Goal: Navigation & Orientation: Find specific page/section

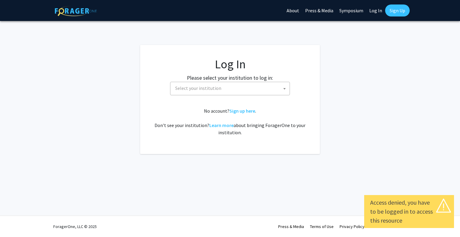
select select
click at [204, 90] on span "Select your institution" at bounding box center [198, 88] width 46 height 6
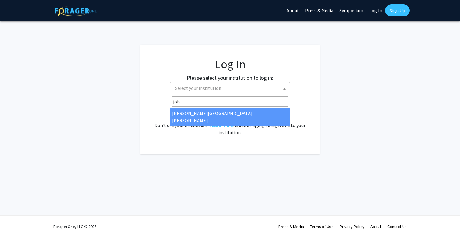
type input "joh"
select select "1"
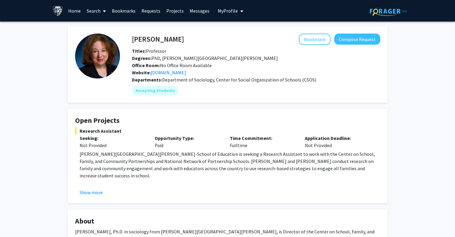
click at [96, 9] on link "Search" at bounding box center [96, 10] width 25 height 21
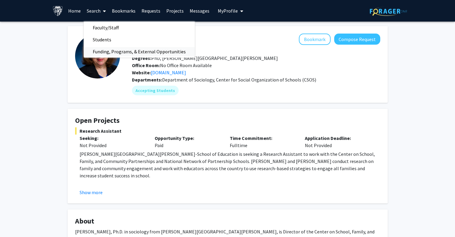
click at [114, 51] on span "Funding, Programs, & External Opportunities" at bounding box center [139, 52] width 111 height 12
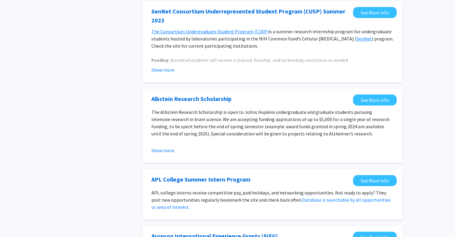
scroll to position [301, 0]
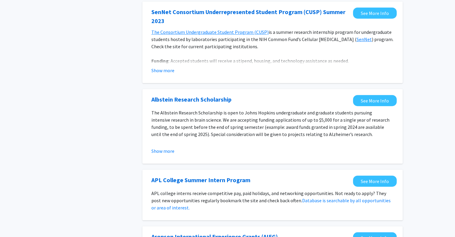
drag, startPoint x: 164, startPoint y: 69, endPoint x: 237, endPoint y: 78, distance: 73.8
click at [237, 78] on div "[PERSON_NAME] Consortium Underrepresented Student Program (CUSP) Summer 2023 Se…" at bounding box center [272, 41] width 260 height 81
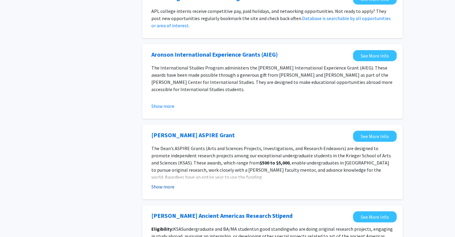
scroll to position [661, 0]
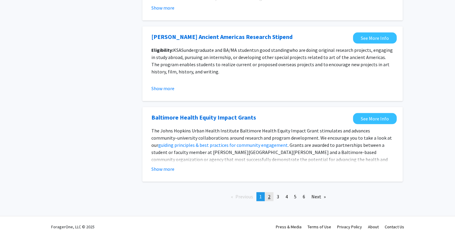
click at [268, 197] on span "2" at bounding box center [269, 196] width 2 height 6
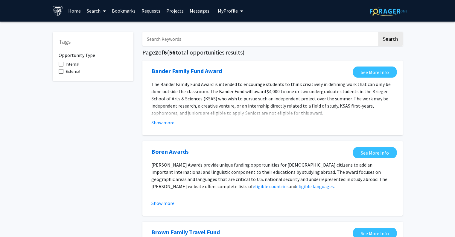
click at [170, 11] on link "Projects" at bounding box center [174, 10] width 23 height 21
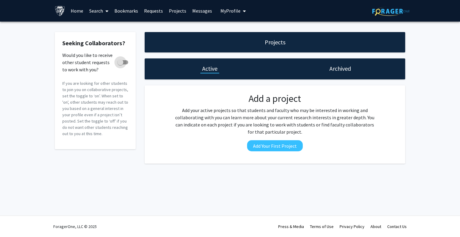
click at [127, 65] on label "Would you like to receive other student requests to work with you?" at bounding box center [95, 62] width 66 height 7
click at [120, 65] on input "Would you like to receive other student requests to work with you?" at bounding box center [120, 64] width 0 height 0
checkbox input "true"
click at [119, 11] on link "Bookmarks" at bounding box center [126, 10] width 30 height 21
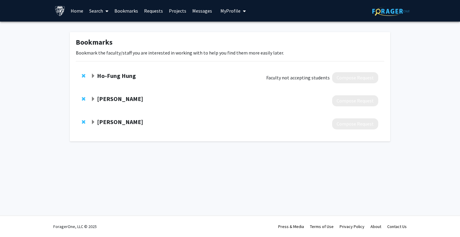
click at [113, 121] on strong "[PERSON_NAME]" at bounding box center [120, 121] width 46 height 7
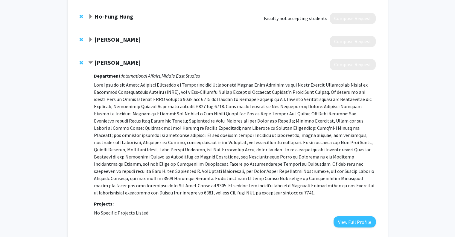
scroll to position [64, 0]
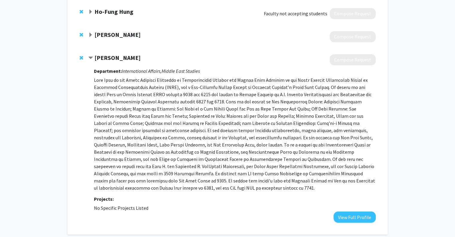
click at [98, 56] on strong "[PERSON_NAME]" at bounding box center [118, 57] width 46 height 7
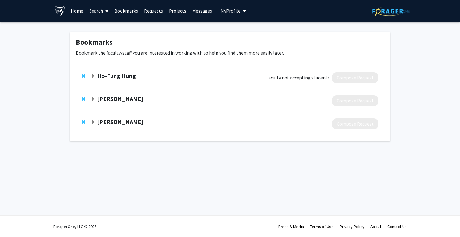
click at [145, 8] on link "Requests" at bounding box center [153, 10] width 25 height 21
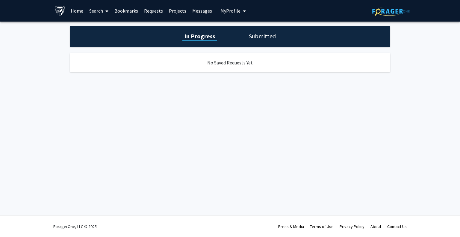
click at [178, 5] on link "Projects" at bounding box center [177, 10] width 23 height 21
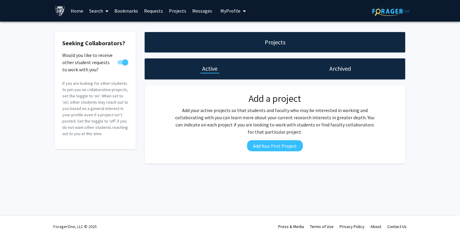
click at [202, 16] on link "Messages" at bounding box center [202, 10] width 26 height 21
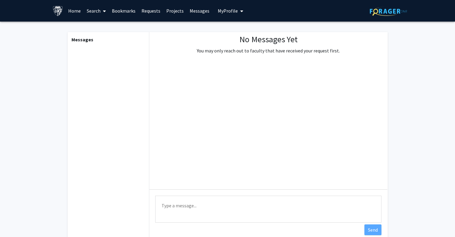
click at [67, 10] on link "Home" at bounding box center [74, 10] width 19 height 21
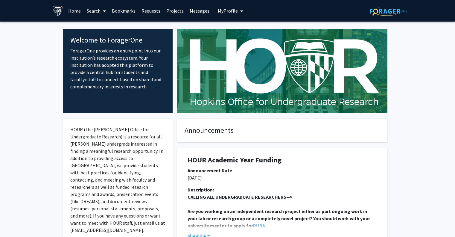
click at [239, 7] on span "My profile dropdown to access profile and logout" at bounding box center [240, 11] width 5 height 21
